Goal: Check status

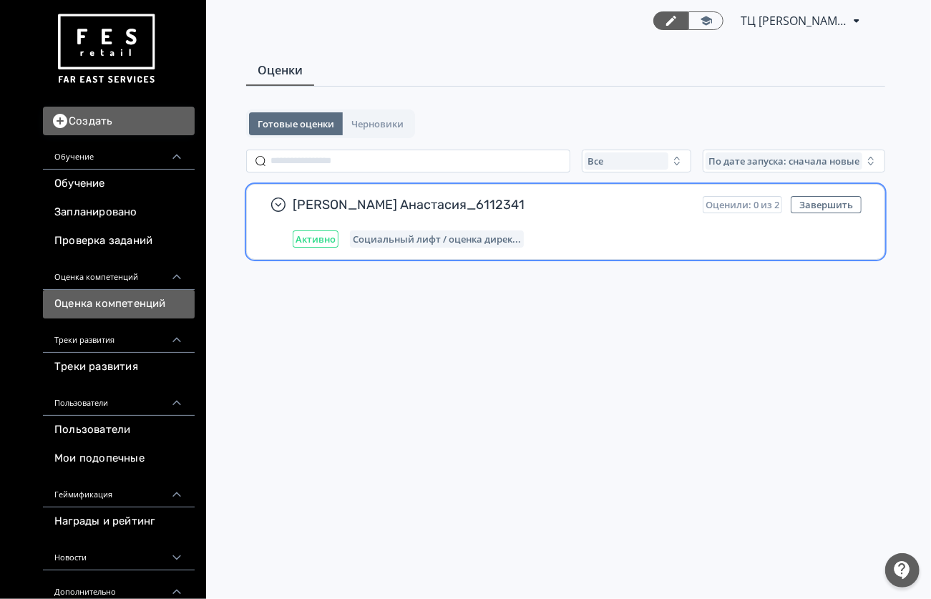
click at [302, 213] on div "[PERSON_NAME] Анастасия_6112341 Оценили: 0 из 2 Завершить Активно Социальный ли…" at bounding box center [577, 222] width 569 height 52
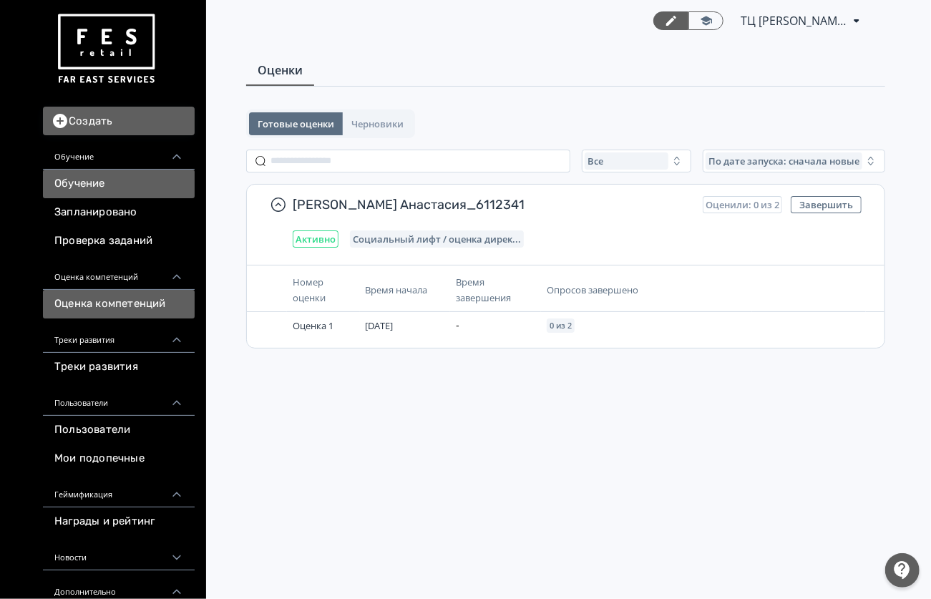
click at [87, 184] on link "Обучение" at bounding box center [119, 184] width 152 height 29
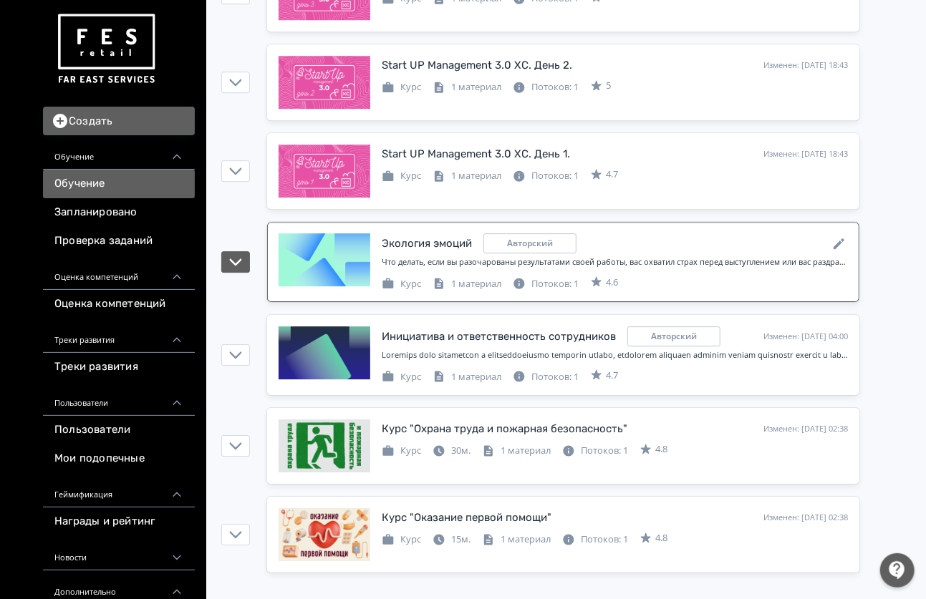
scroll to position [2148, 0]
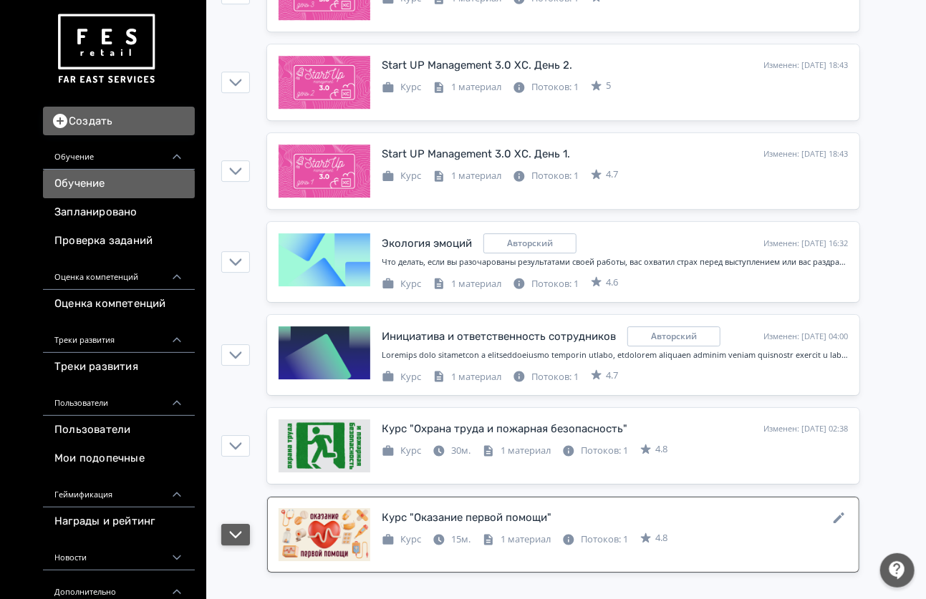
click at [233, 534] on icon "button" at bounding box center [236, 534] width 12 height 7
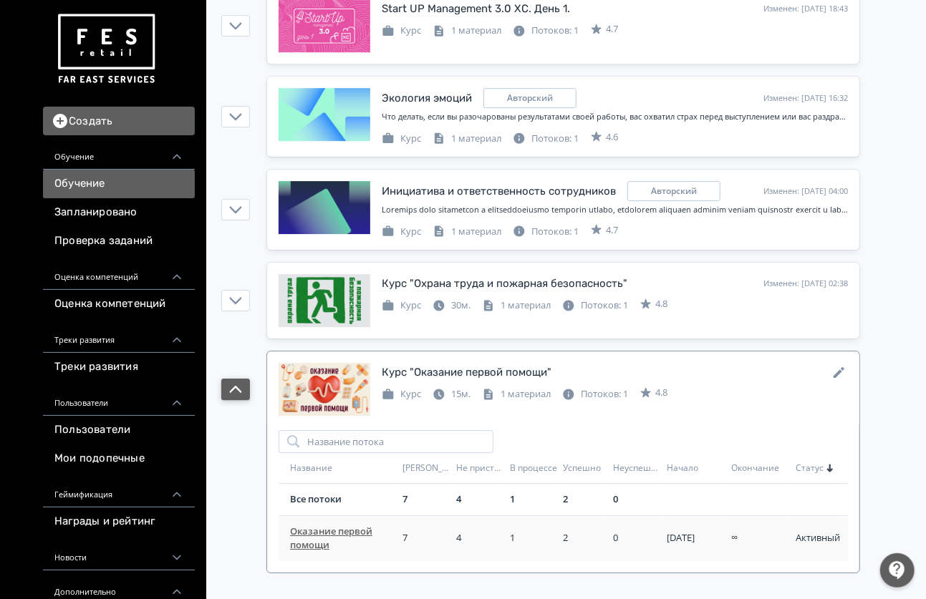
click at [314, 534] on span "Оказание первой помощи" at bounding box center [343, 539] width 107 height 28
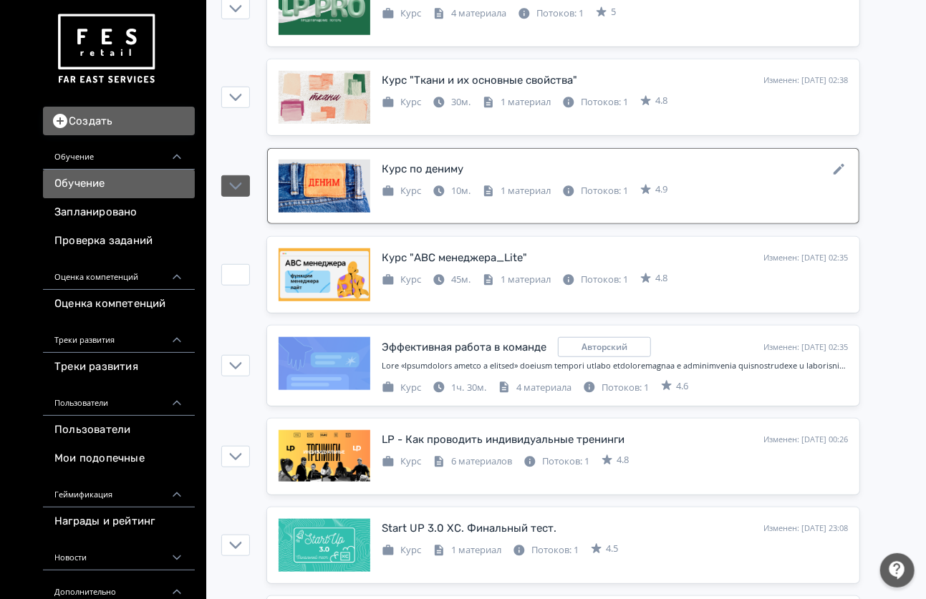
scroll to position [382, 0]
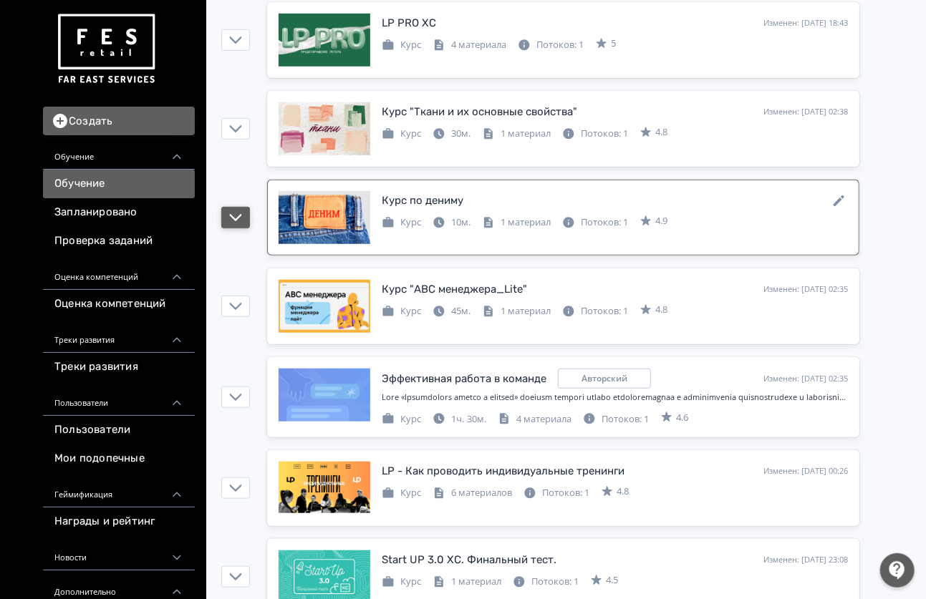
click at [239, 219] on icon "button" at bounding box center [236, 217] width 12 height 7
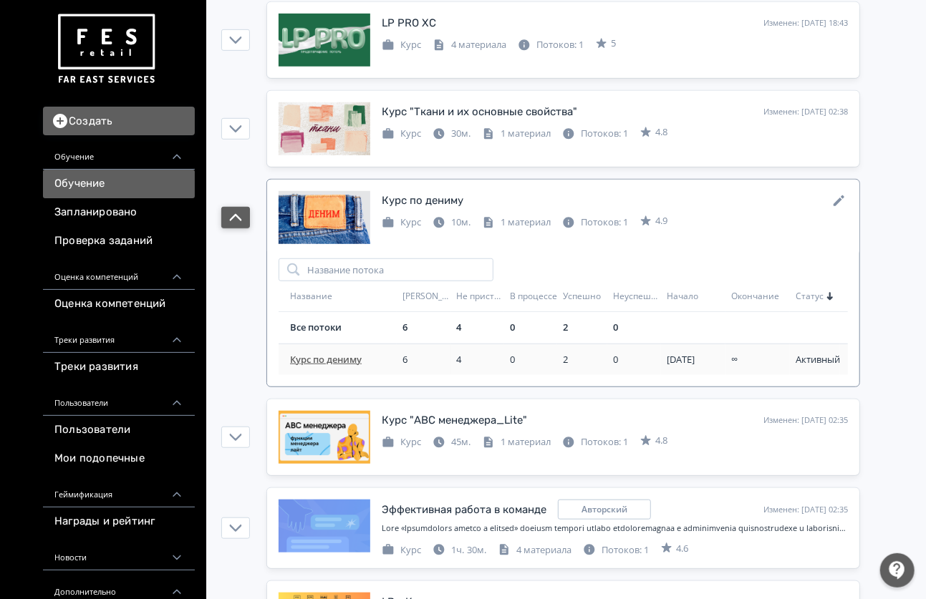
click at [339, 370] on td "Курс по дениму" at bounding box center [338, 360] width 118 height 32
click at [338, 364] on span "Курс по дениму" at bounding box center [343, 360] width 107 height 14
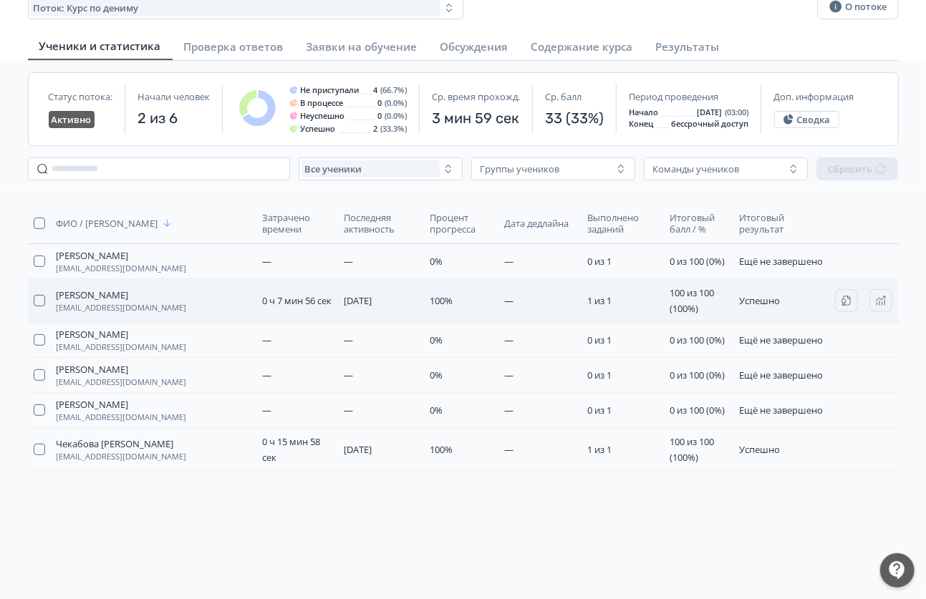
scroll to position [38, 0]
